Goal: Find specific page/section: Find specific page/section

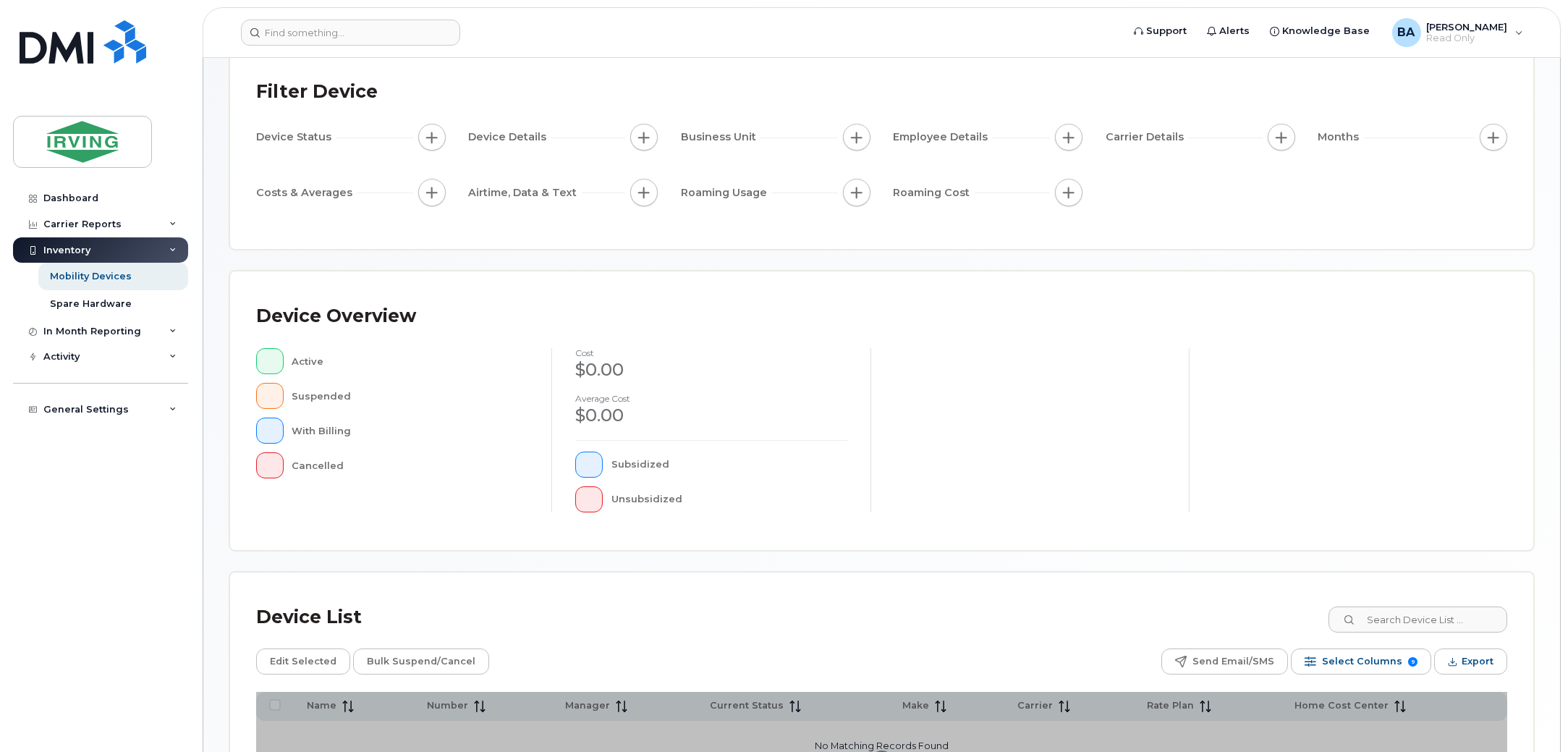
scroll to position [243, 0]
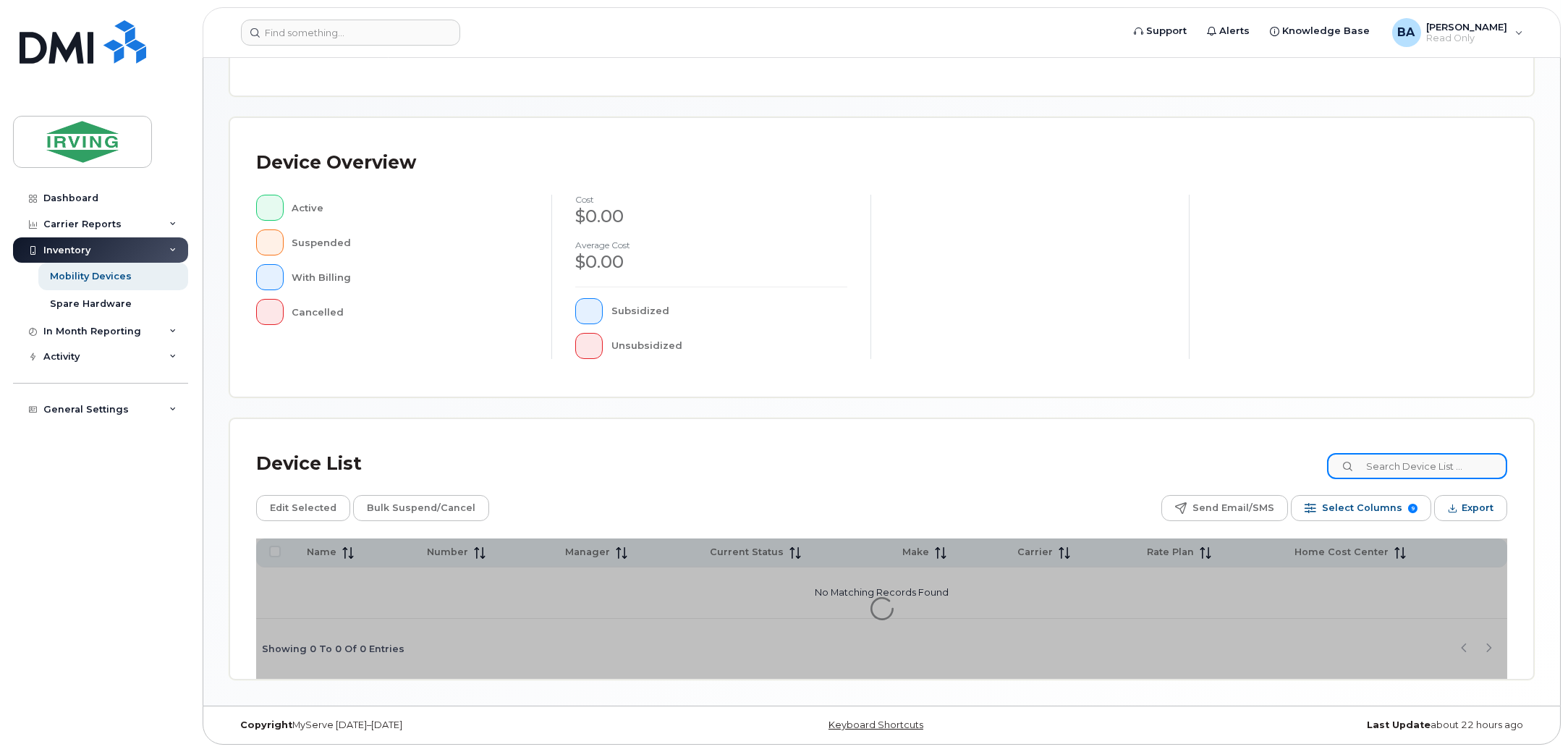
click at [1420, 467] on input at bounding box center [1417, 466] width 181 height 26
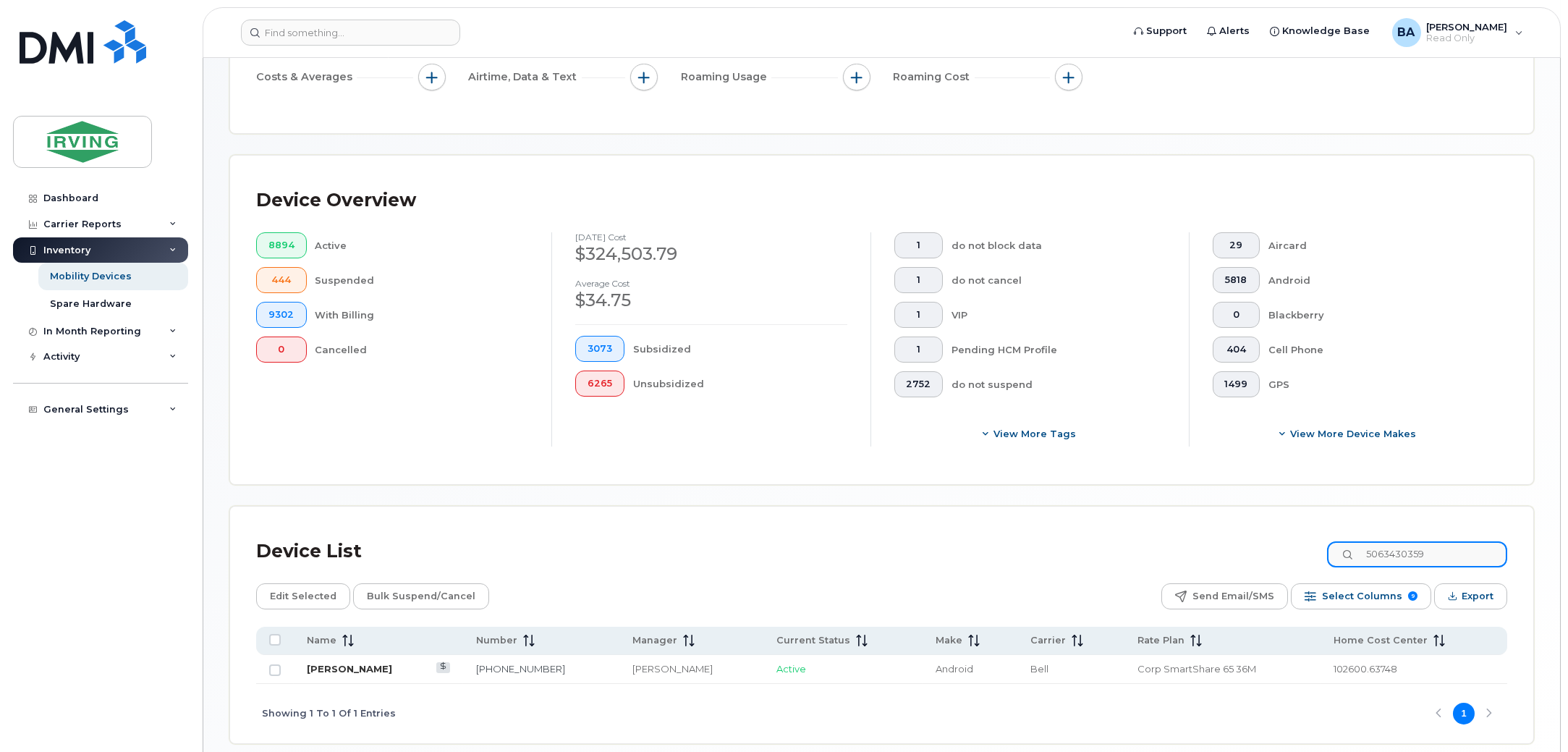
type input "5063430359"
click at [355, 673] on link "[PERSON_NAME]" at bounding box center [349, 669] width 85 height 12
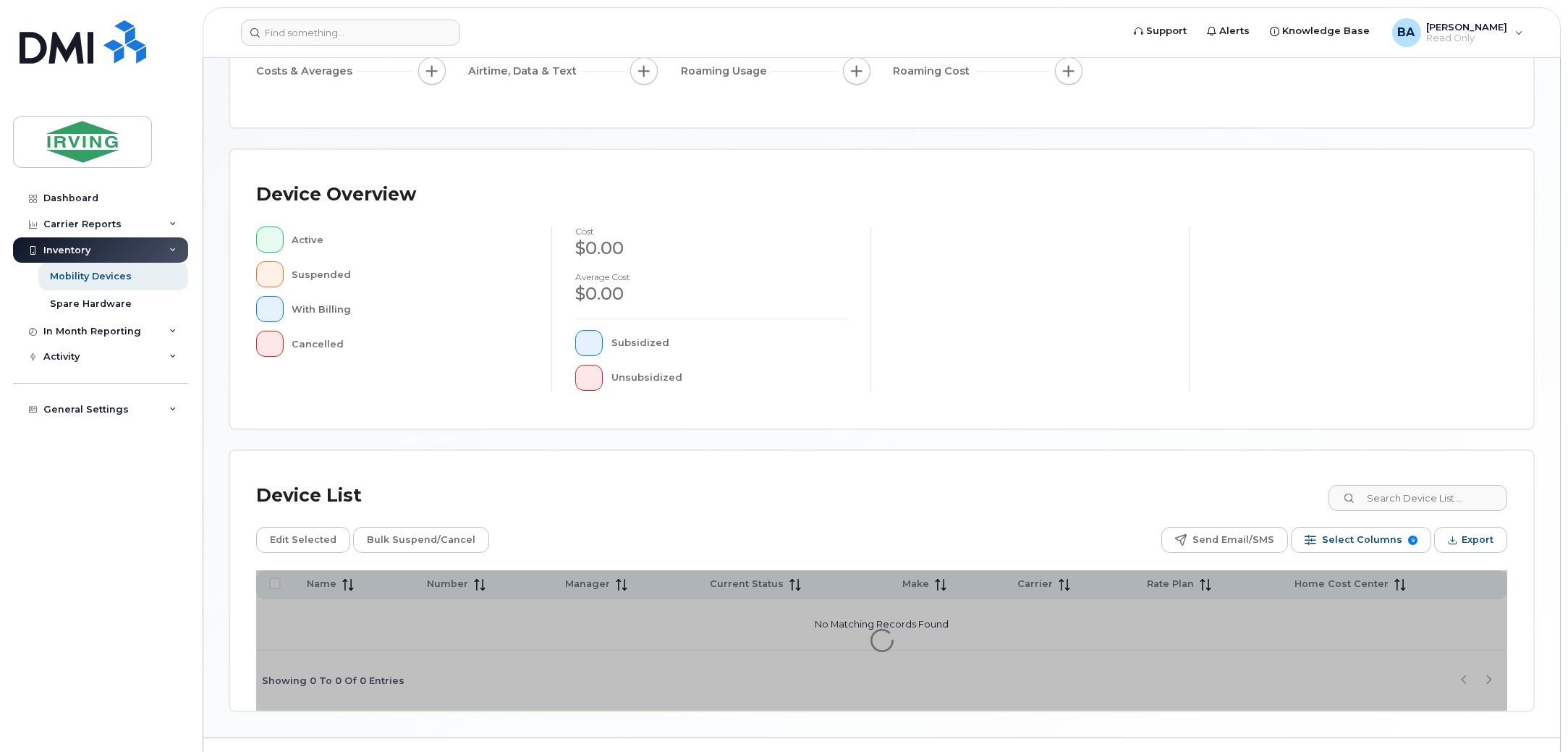
scroll to position [243, 0]
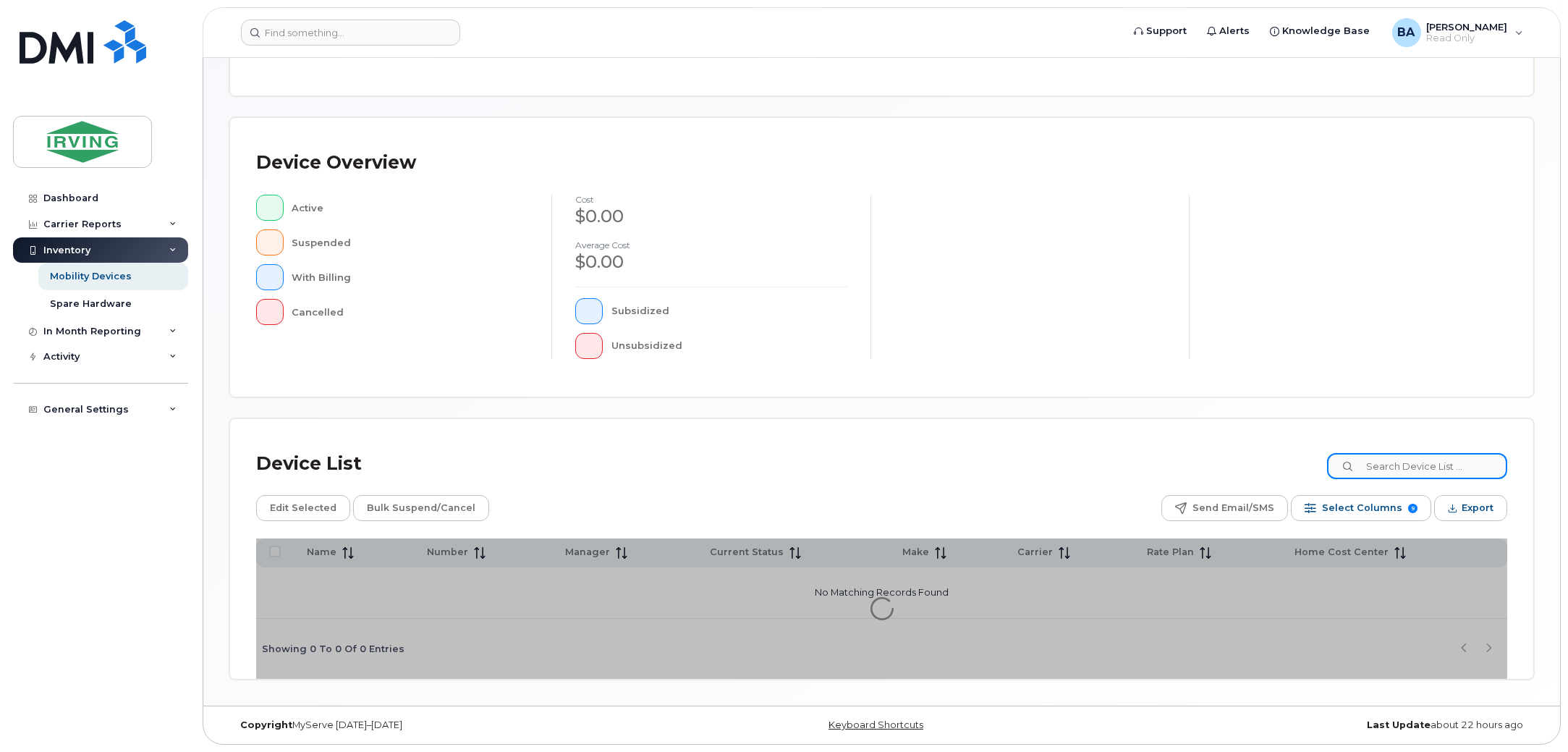
click at [1427, 462] on input at bounding box center [1417, 466] width 181 height 26
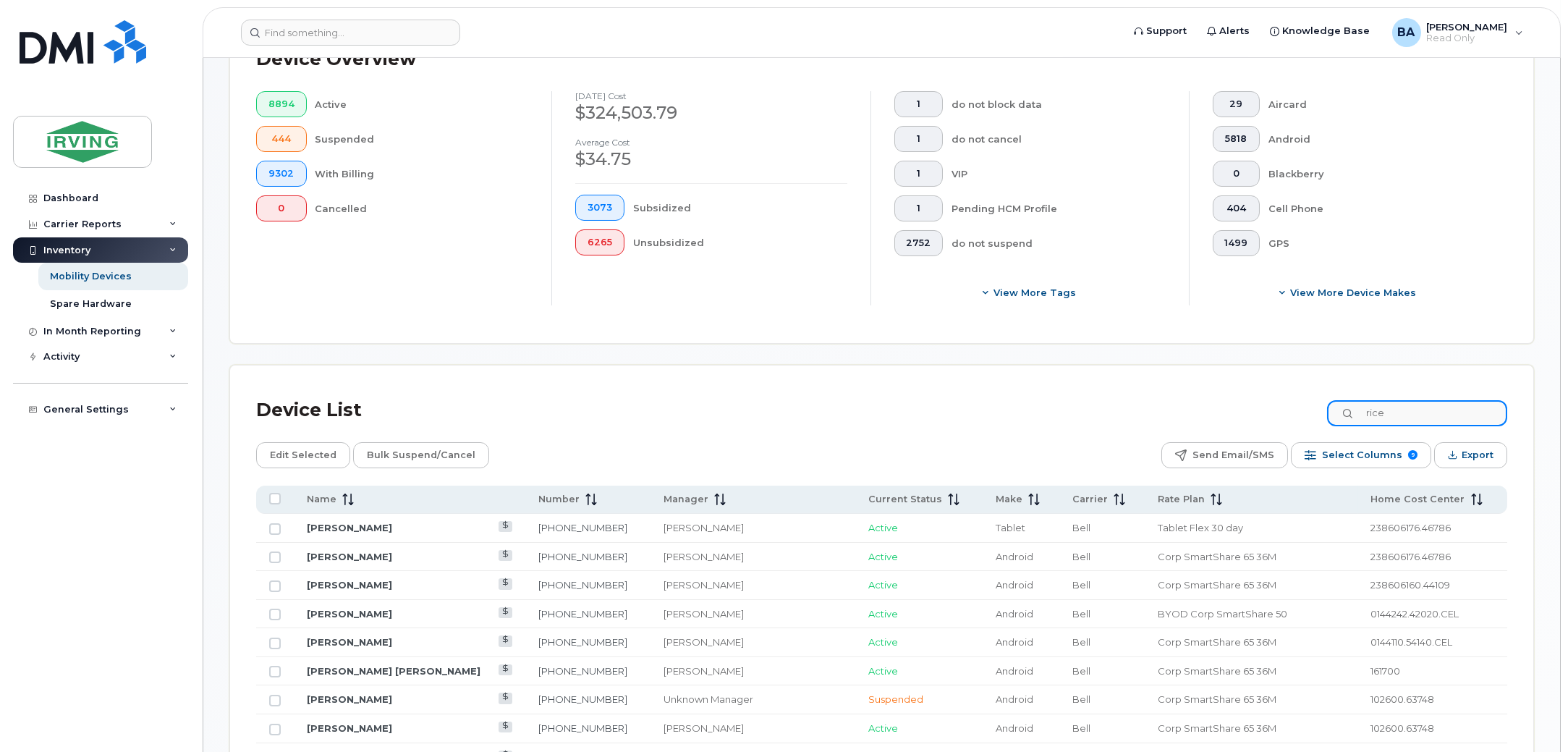
scroll to position [605, 0]
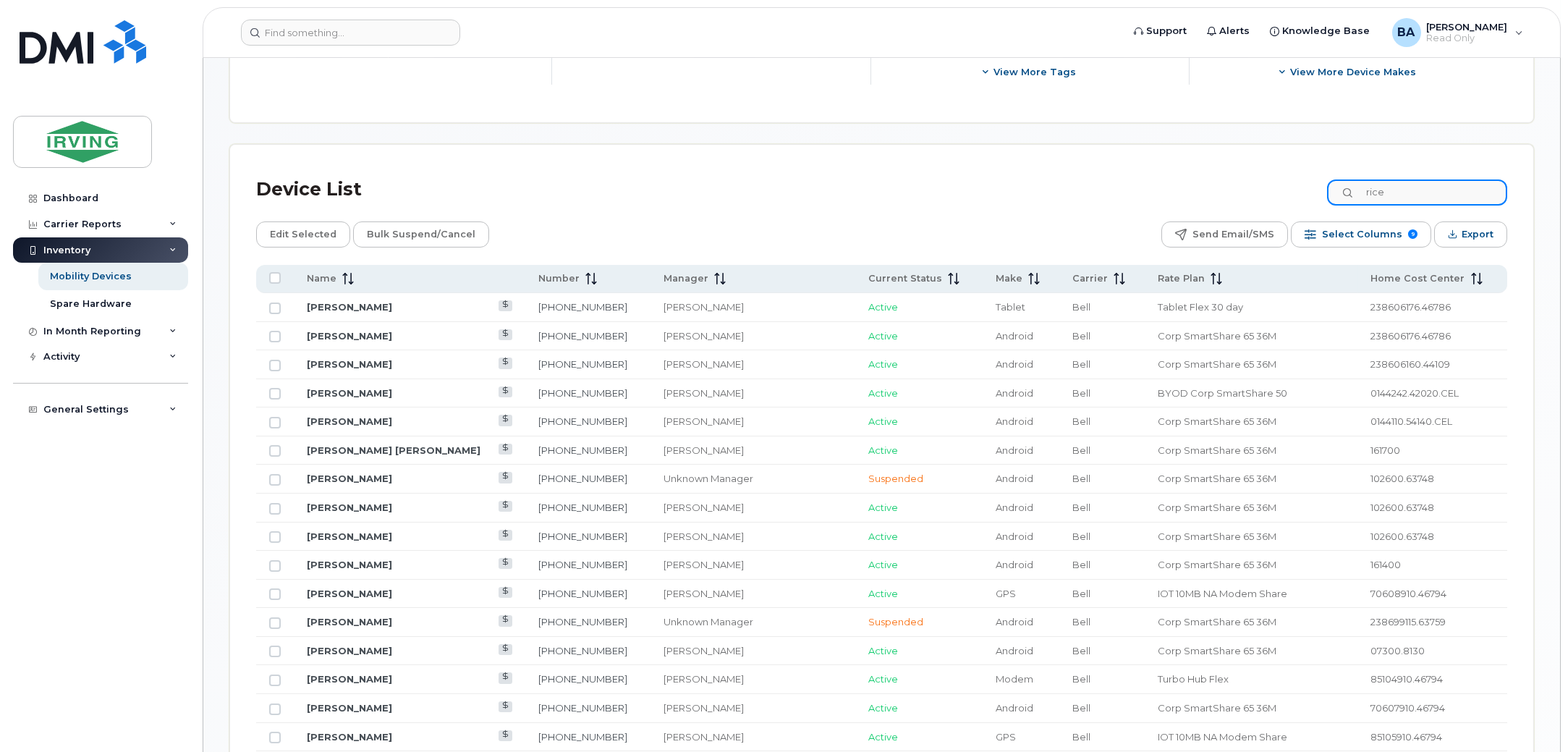
click at [1380, 191] on input "rice" at bounding box center [1417, 192] width 181 height 26
type input "will rice"
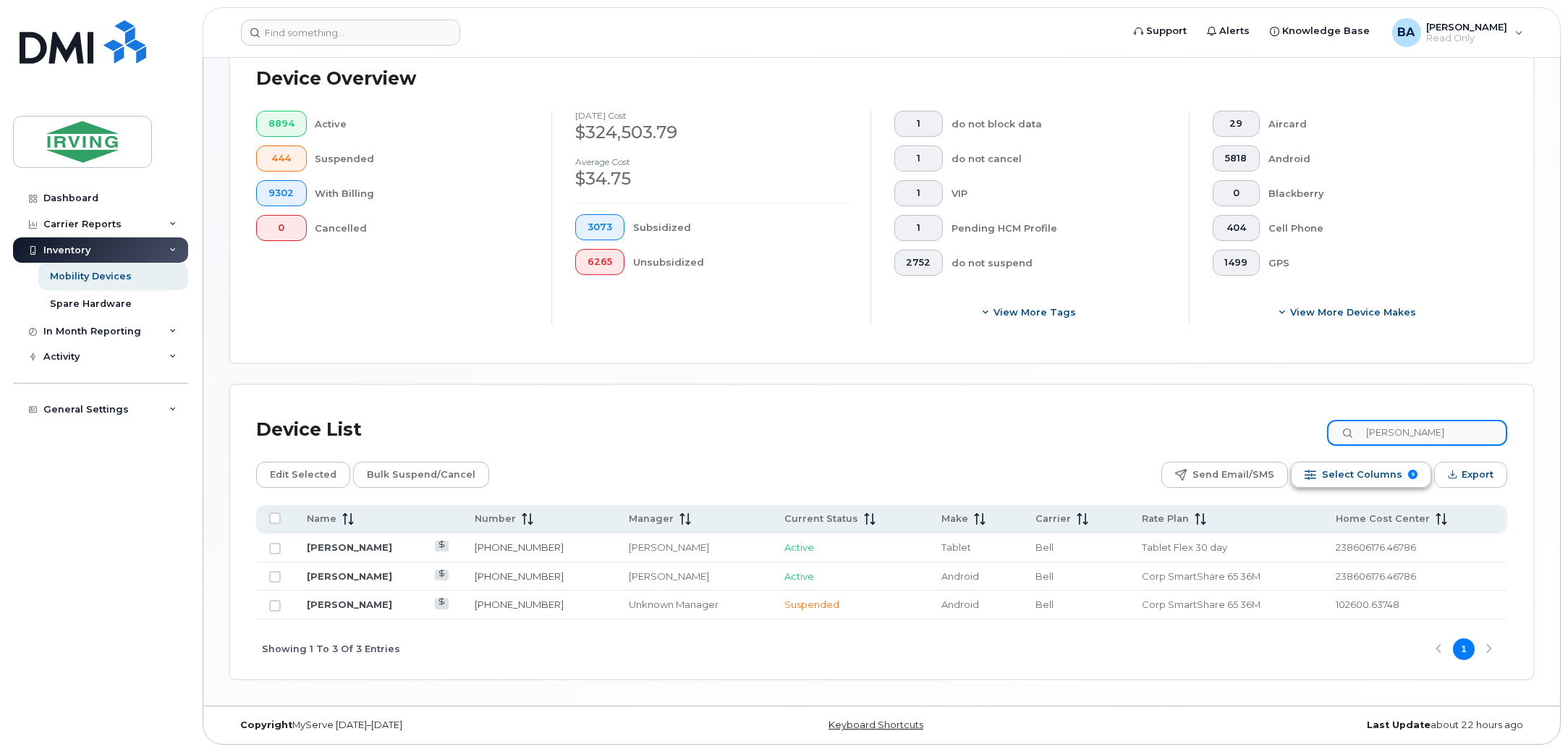
scroll to position [365, 0]
